Goal: Complete application form

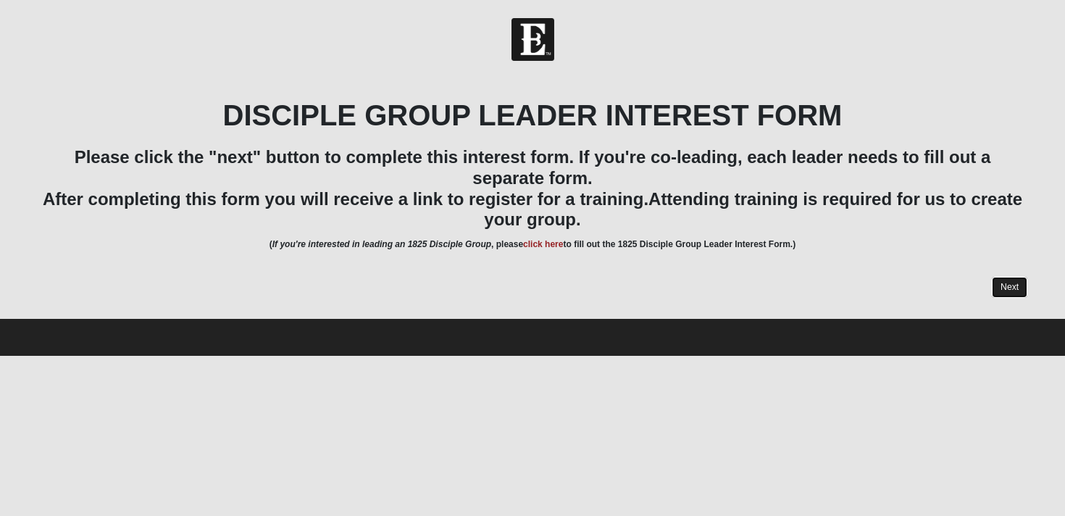
click at [1019, 283] on link "Next" at bounding box center [1010, 287] width 36 height 21
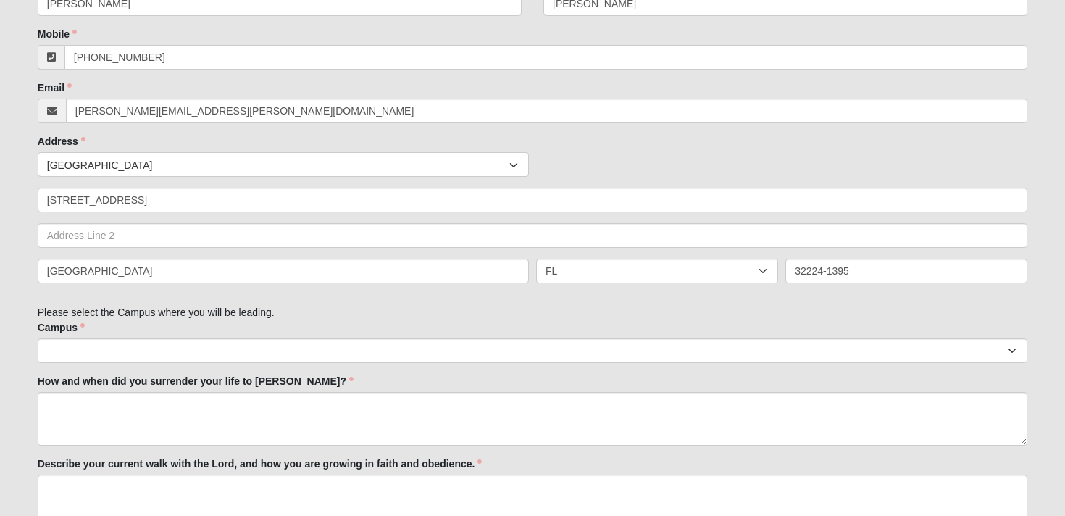
scroll to position [436, 0]
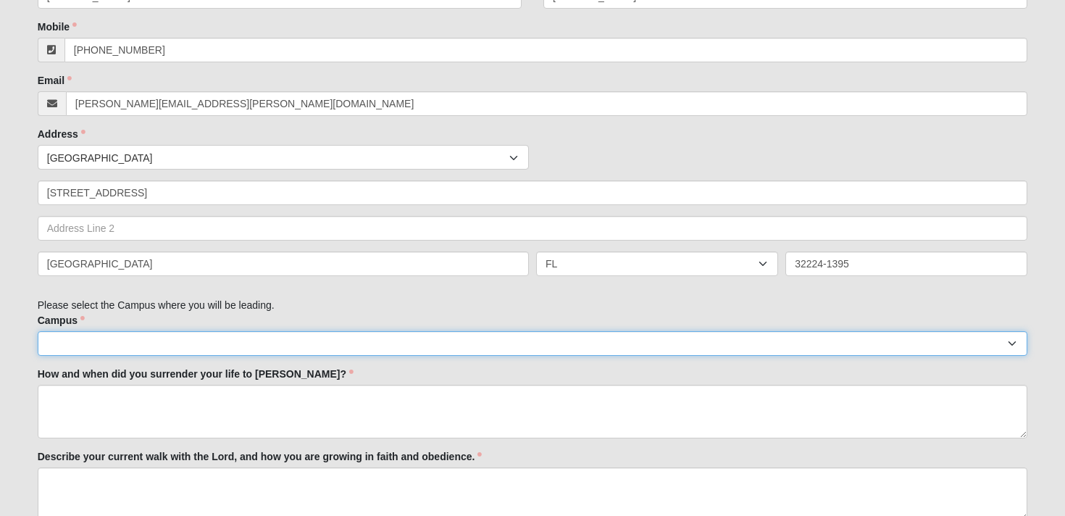
click at [681, 346] on select "Arlington Baymeadows Eleven22 Online Fleming Island Jesup Mandarin North Jax Or…" at bounding box center [533, 343] width 991 height 25
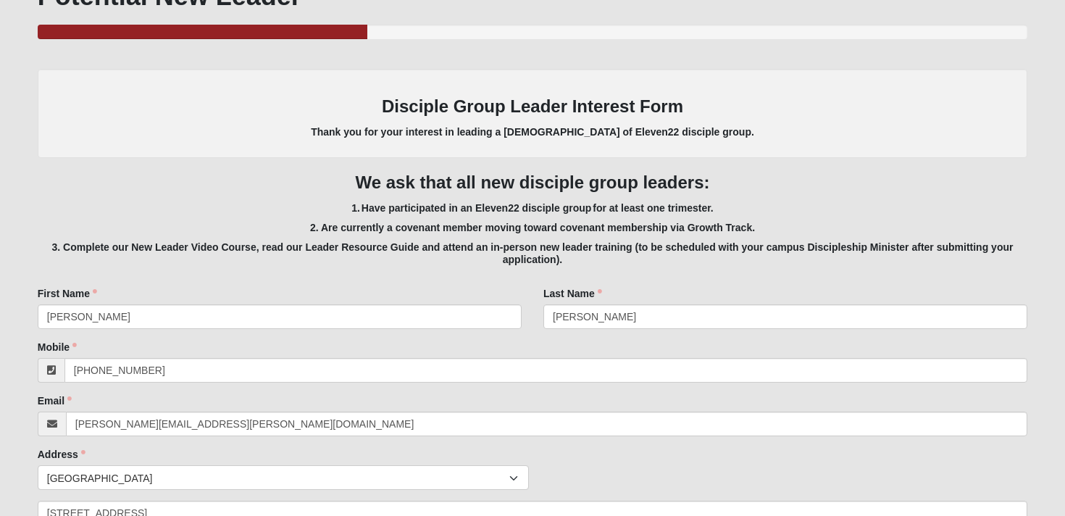
scroll to position [0, 0]
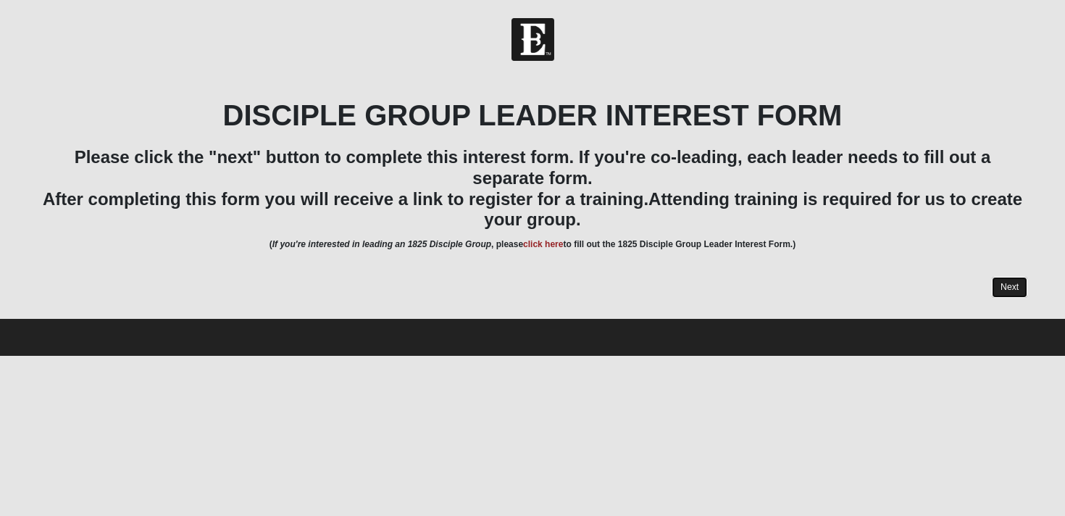
click at [1012, 286] on link "Next" at bounding box center [1010, 287] width 36 height 21
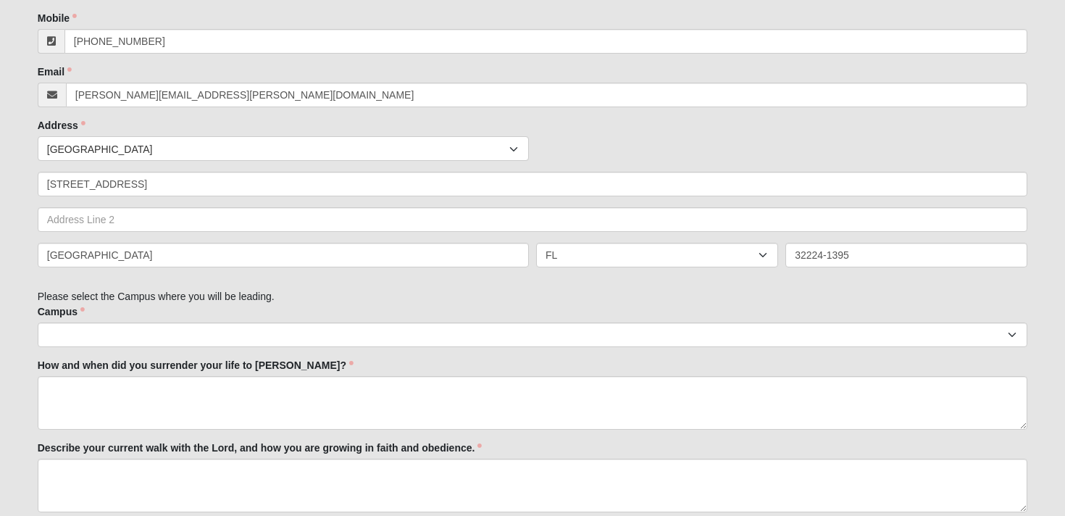
scroll to position [445, 0]
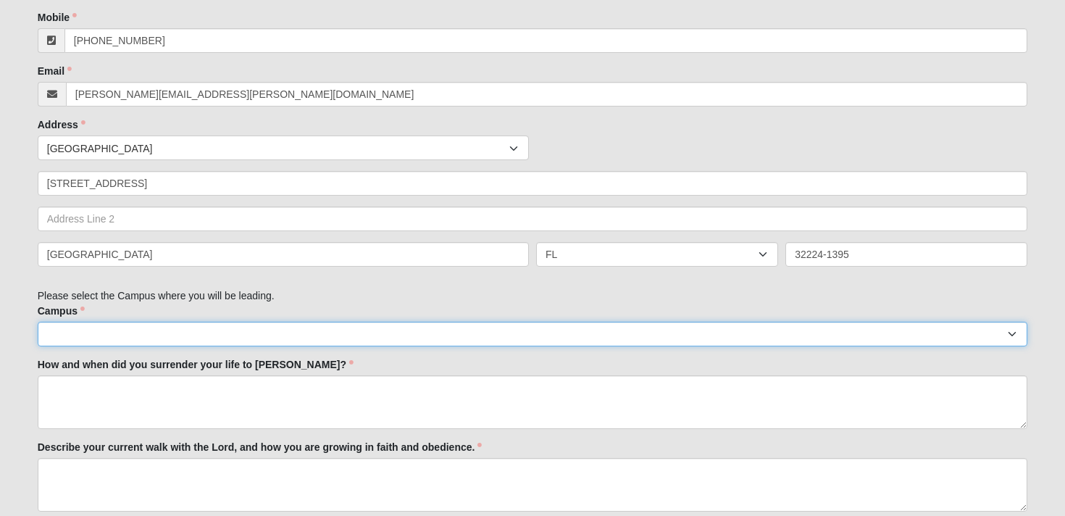
click at [804, 331] on select "Arlington Baymeadows Eleven22 Online Fleming Island Jesup Mandarin North Jax Or…" at bounding box center [533, 334] width 991 height 25
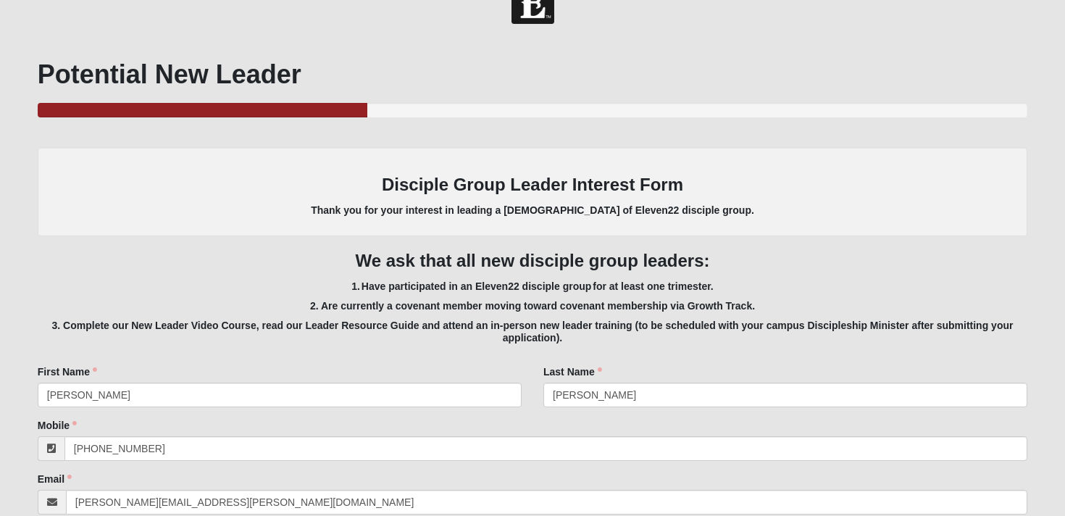
scroll to position [0, 0]
